Goal: Find specific page/section: Find specific page/section

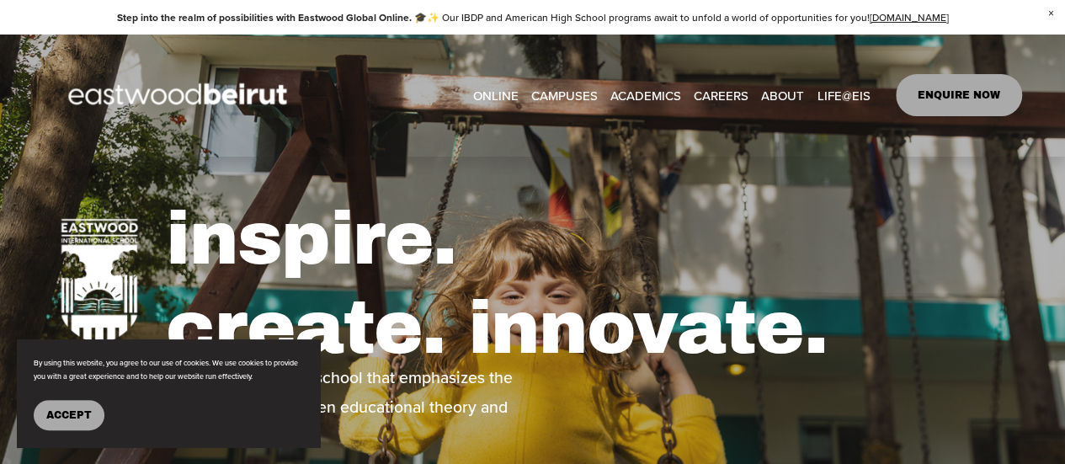
click at [684, 82] on nav "ONLINE CAMPUSES [GEOGRAPHIC_DATA] [GEOGRAPHIC_DATA] ERBIL [GEOGRAPHIC_DATA] ACA…" at bounding box center [670, 94] width 397 height 25
click at [703, 82] on link "CAREERS" at bounding box center [721, 94] width 55 height 25
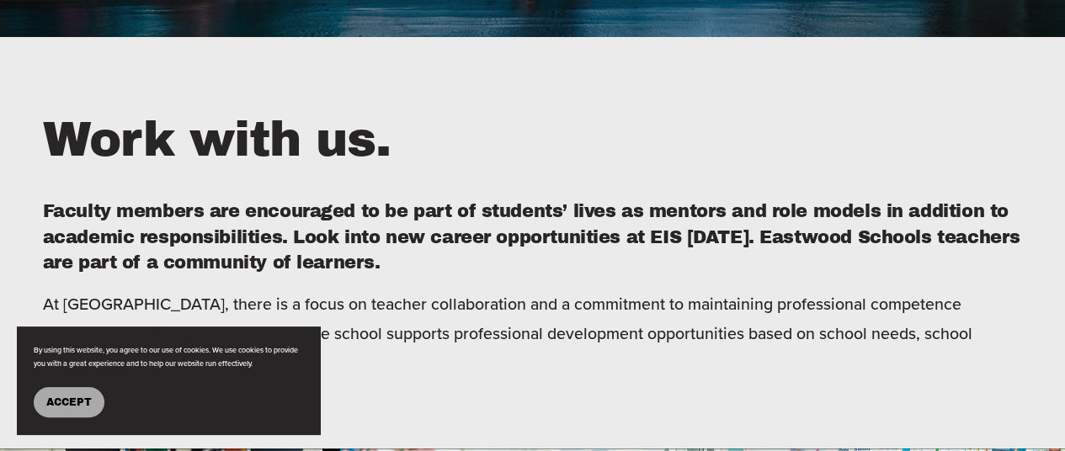
scroll to position [505, 0]
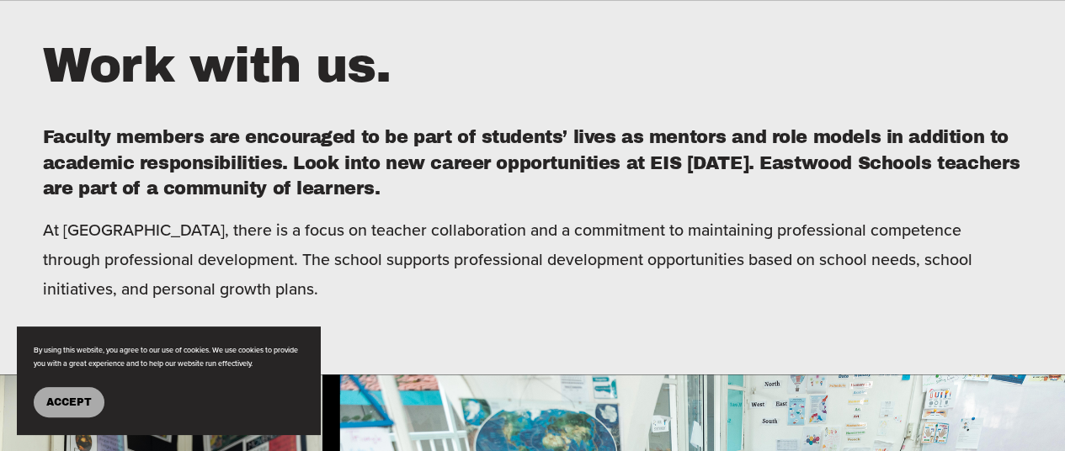
click at [72, 412] on button "Accept" at bounding box center [69, 402] width 71 height 30
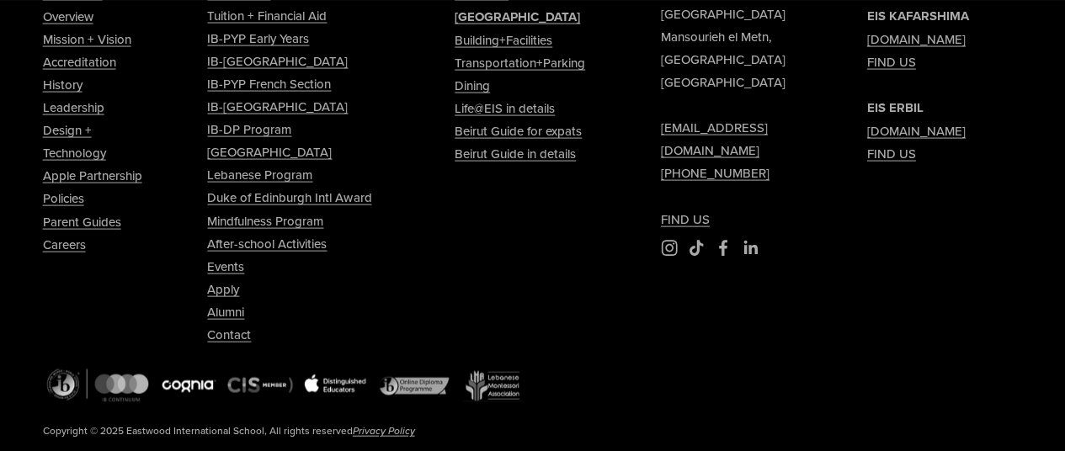
scroll to position [4818, 0]
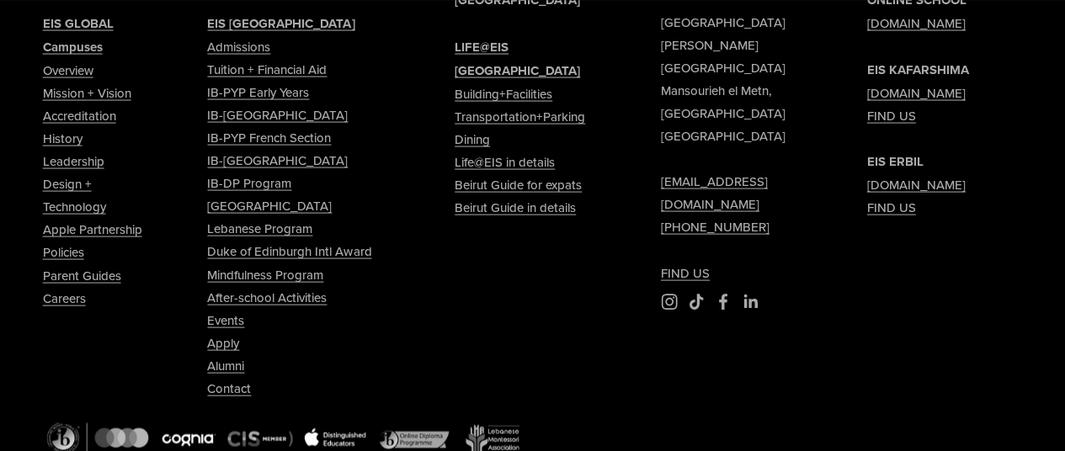
click at [905, 35] on link "[DOMAIN_NAME]" at bounding box center [916, 23] width 98 height 23
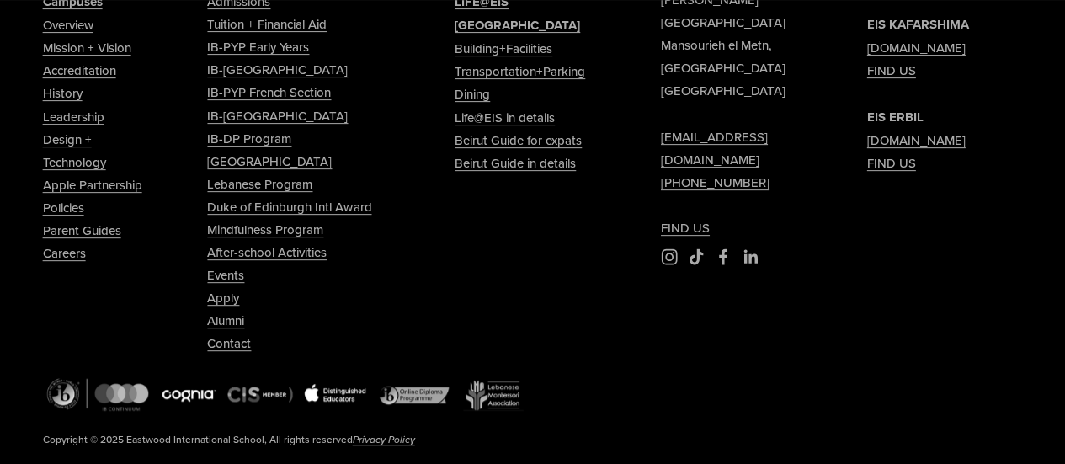
scroll to position [6546, 0]
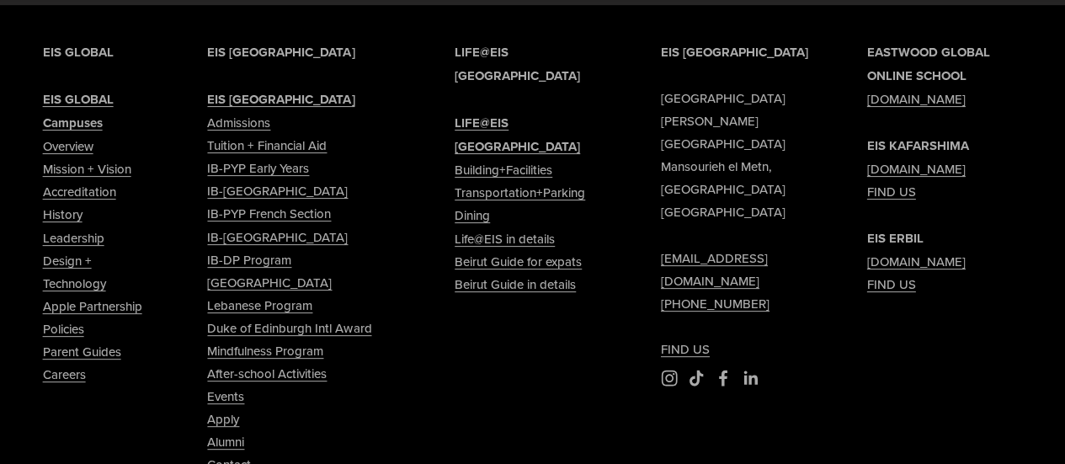
click at [906, 180] on link "[DOMAIN_NAME]" at bounding box center [916, 168] width 98 height 23
type input "*****"
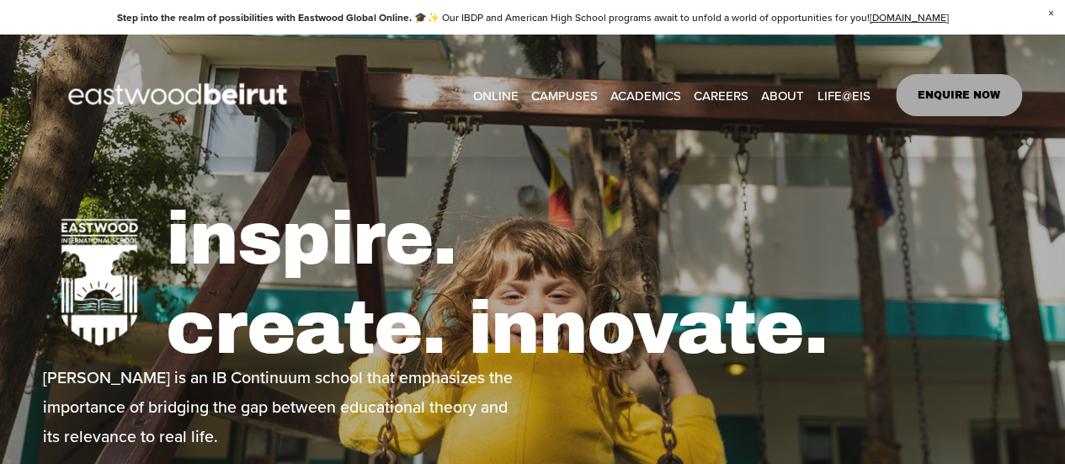
click at [719, 82] on link "CAREERS" at bounding box center [721, 94] width 55 height 25
type input "*****"
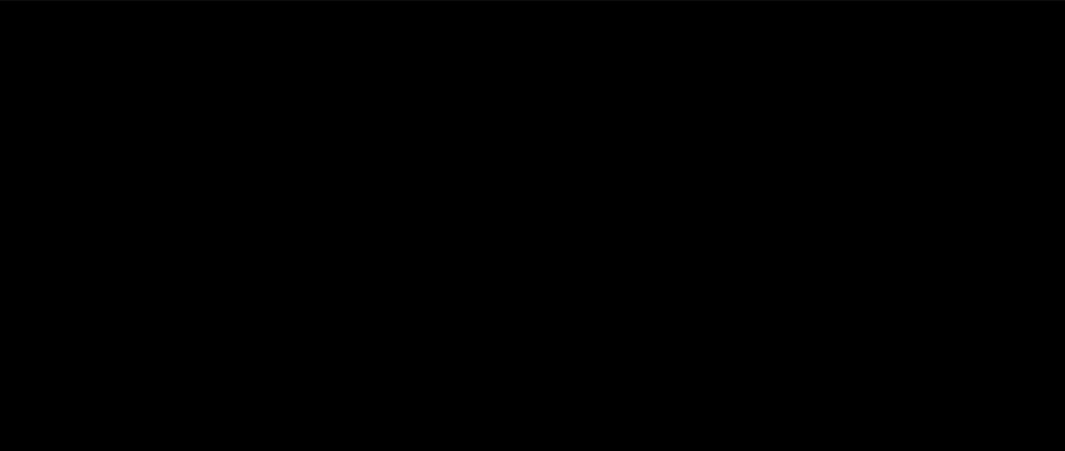
scroll to position [3956, 0]
